Goal: Navigation & Orientation: Find specific page/section

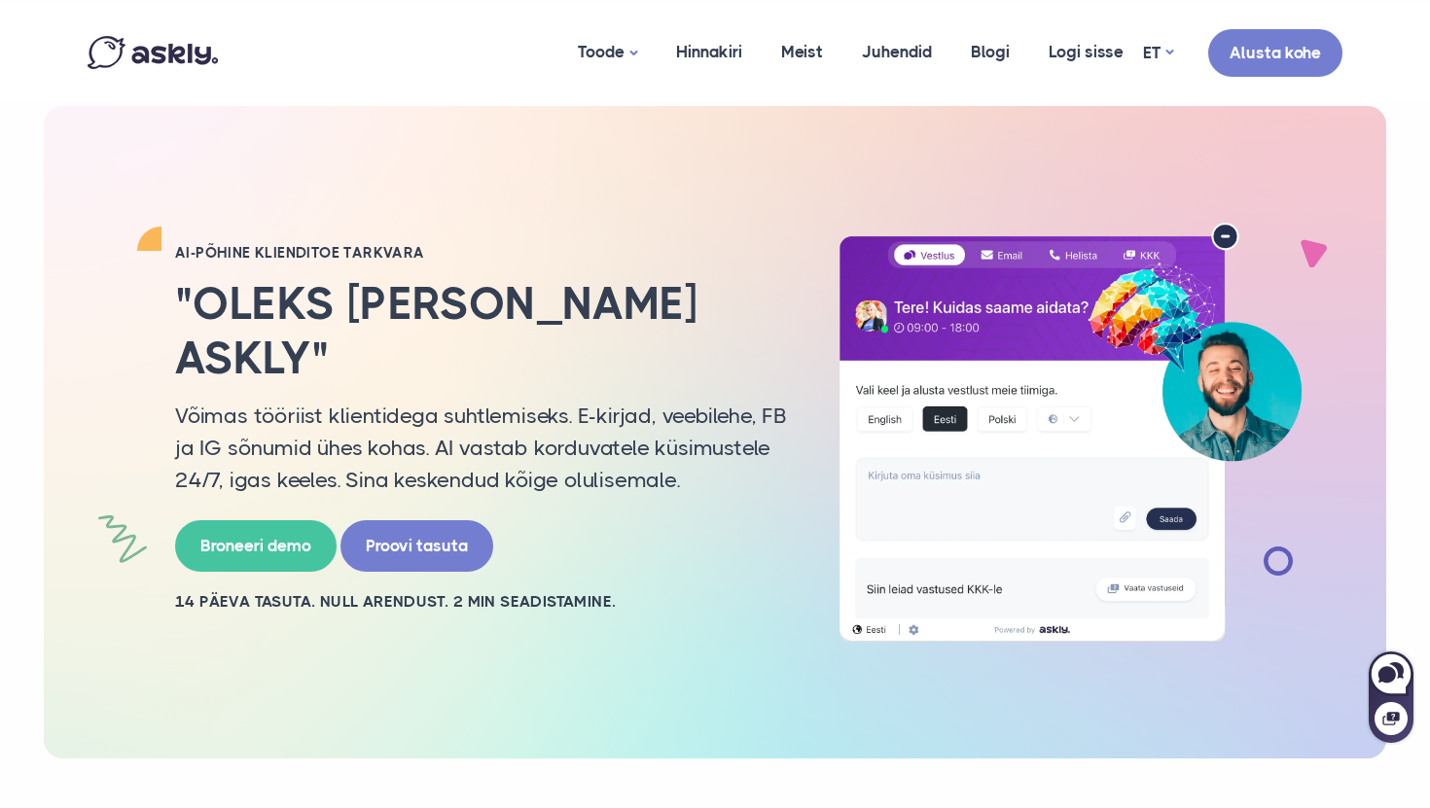
click at [214, 40] on img at bounding box center [153, 52] width 130 height 33
click at [198, 53] on img at bounding box center [153, 52] width 130 height 33
click at [376, 78] on div "Toode AI assistent Vestlusaken [GEOGRAPHIC_DATA] Meist Juhendid Blogi Logi siss…" at bounding box center [715, 53] width 1284 height 96
